Goal: Task Accomplishment & Management: Use online tool/utility

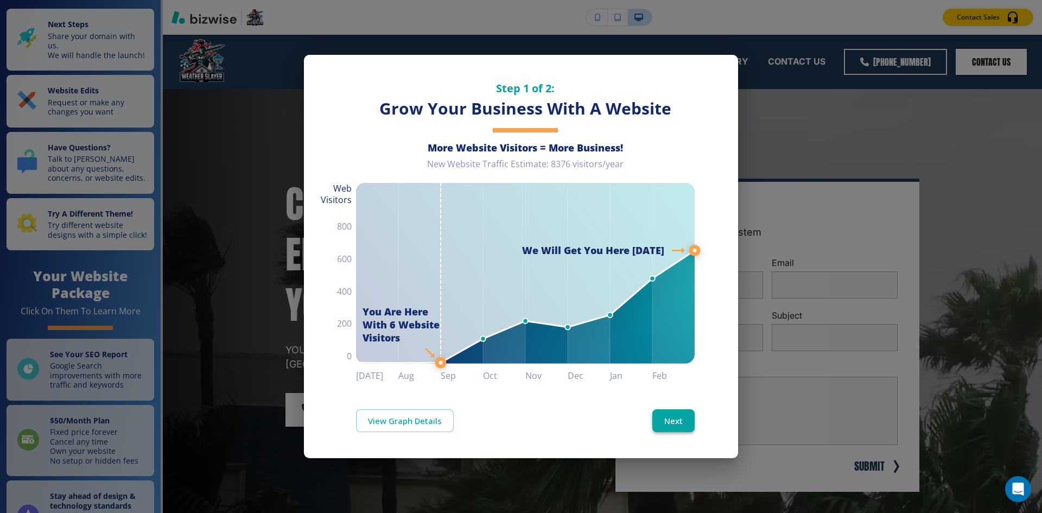
click at [681, 422] on button "Next" at bounding box center [674, 420] width 42 height 23
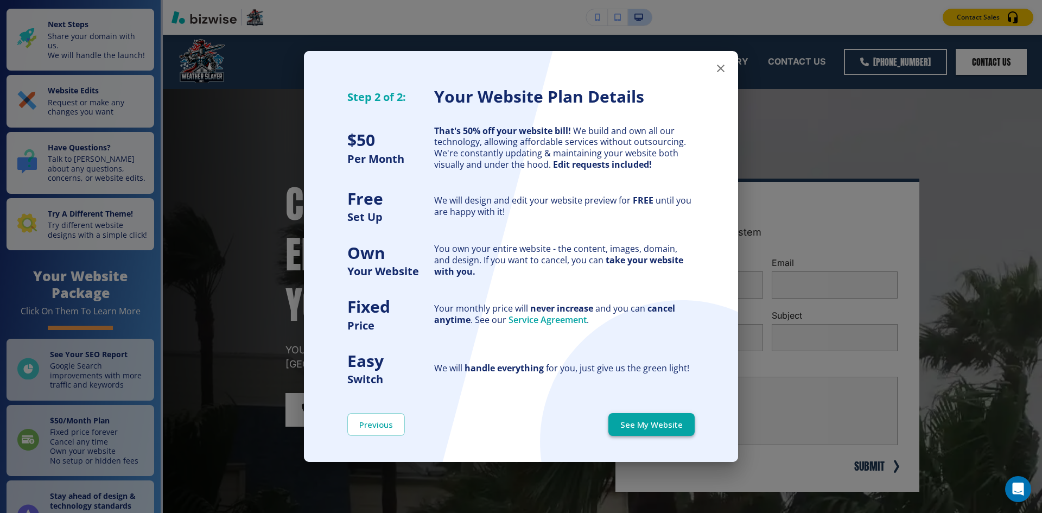
click at [648, 420] on button "See My Website" at bounding box center [652, 424] width 86 height 23
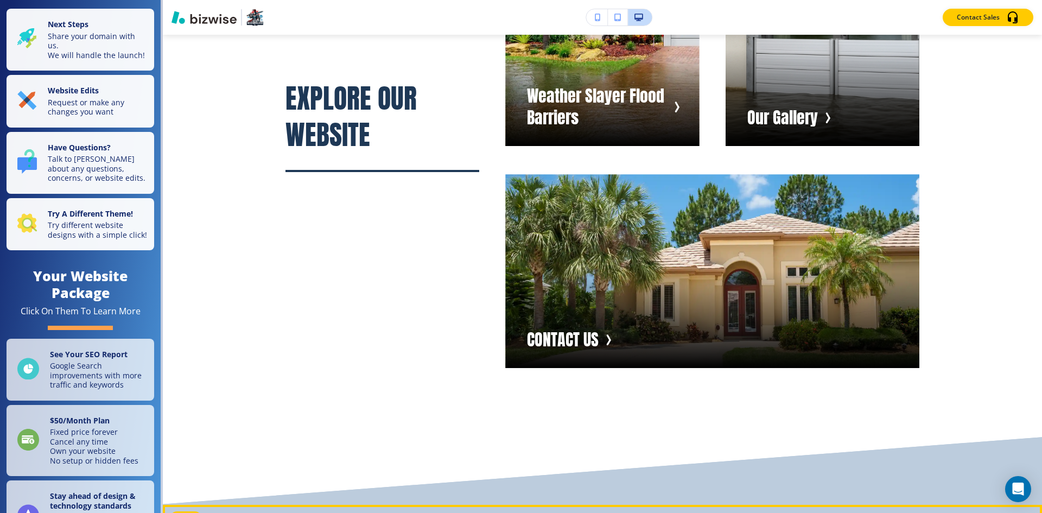
scroll to position [7908, 0]
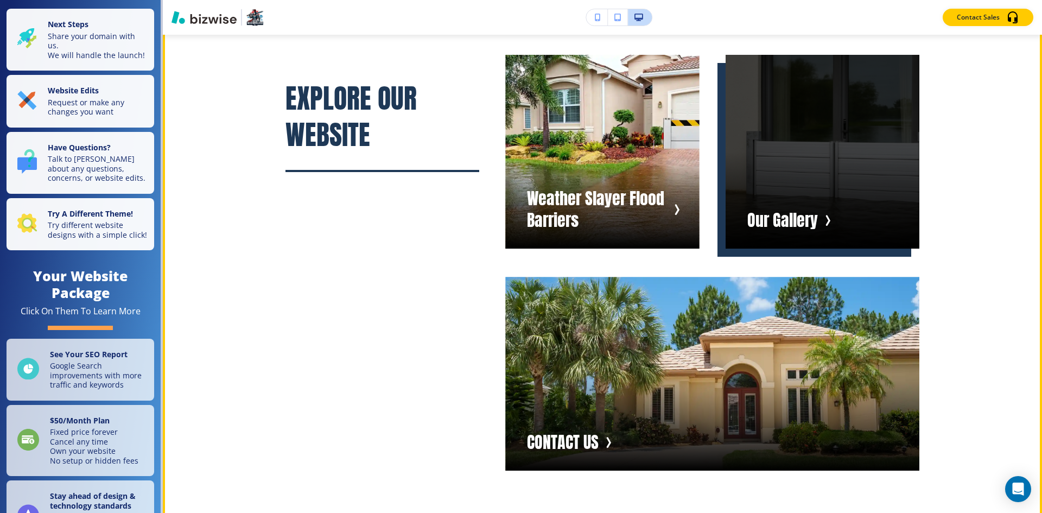
click at [826, 203] on div "button" at bounding box center [823, 152] width 194 height 194
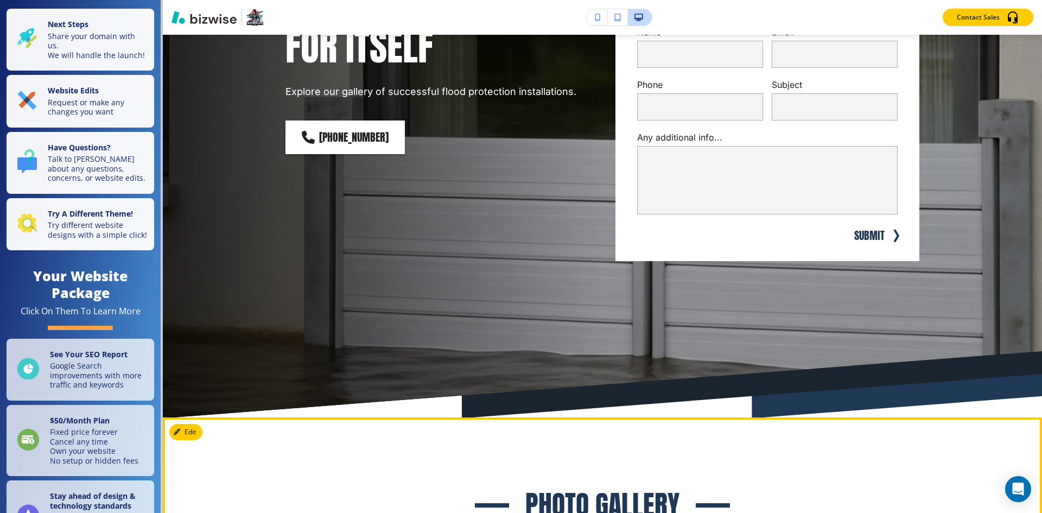
scroll to position [0, 0]
